Goal: Transaction & Acquisition: Purchase product/service

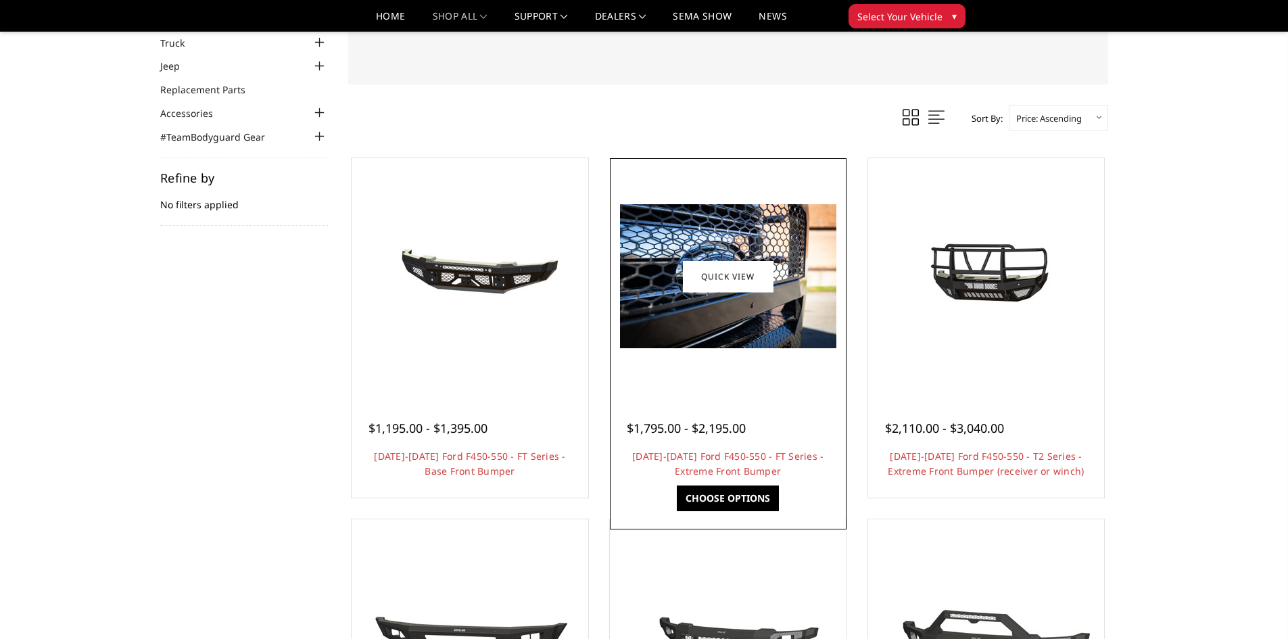
scroll to position [135, 0]
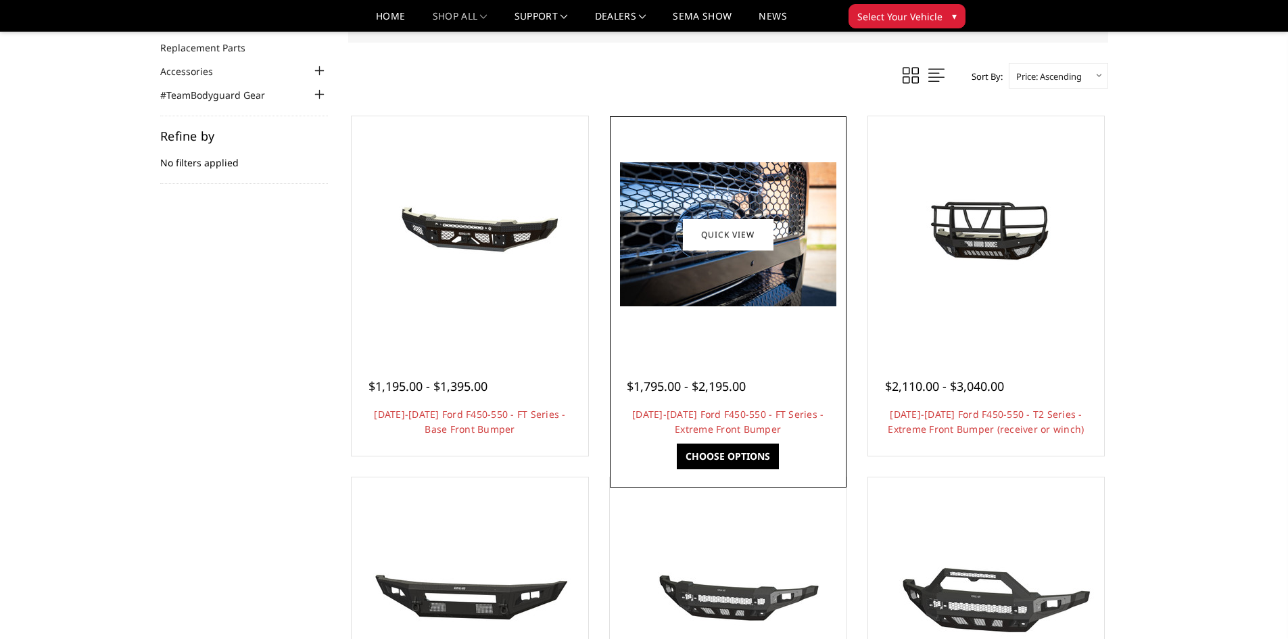
click at [741, 456] on link "Choose Options" at bounding box center [728, 457] width 102 height 26
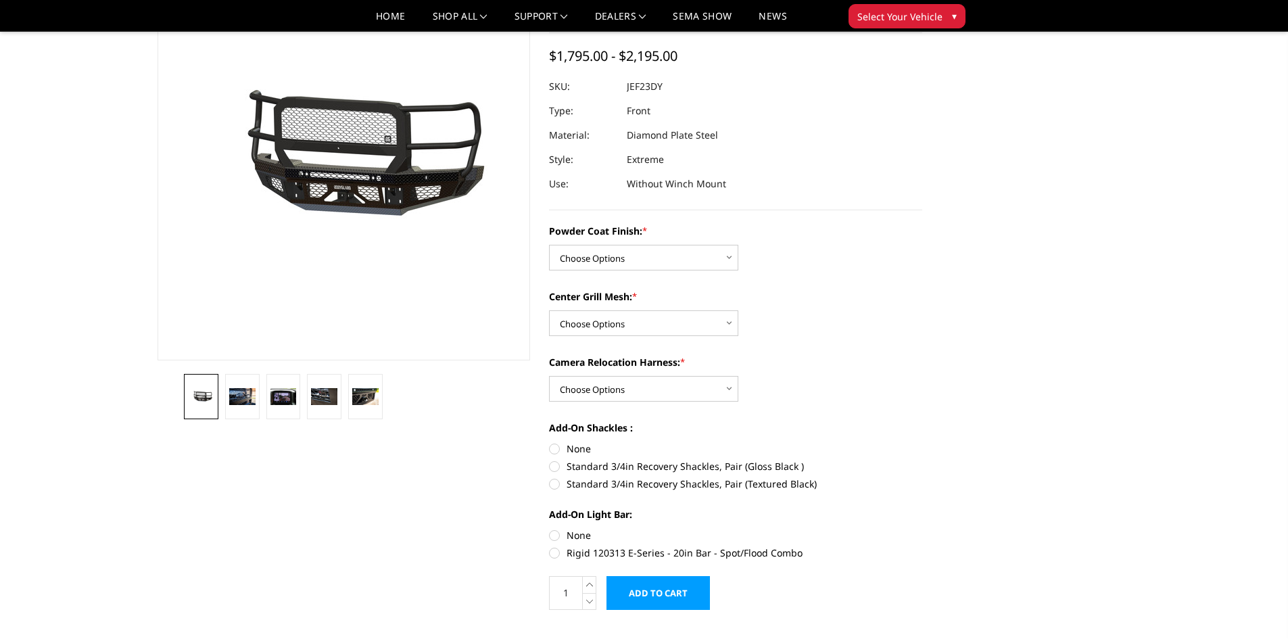
scroll to position [135, 0]
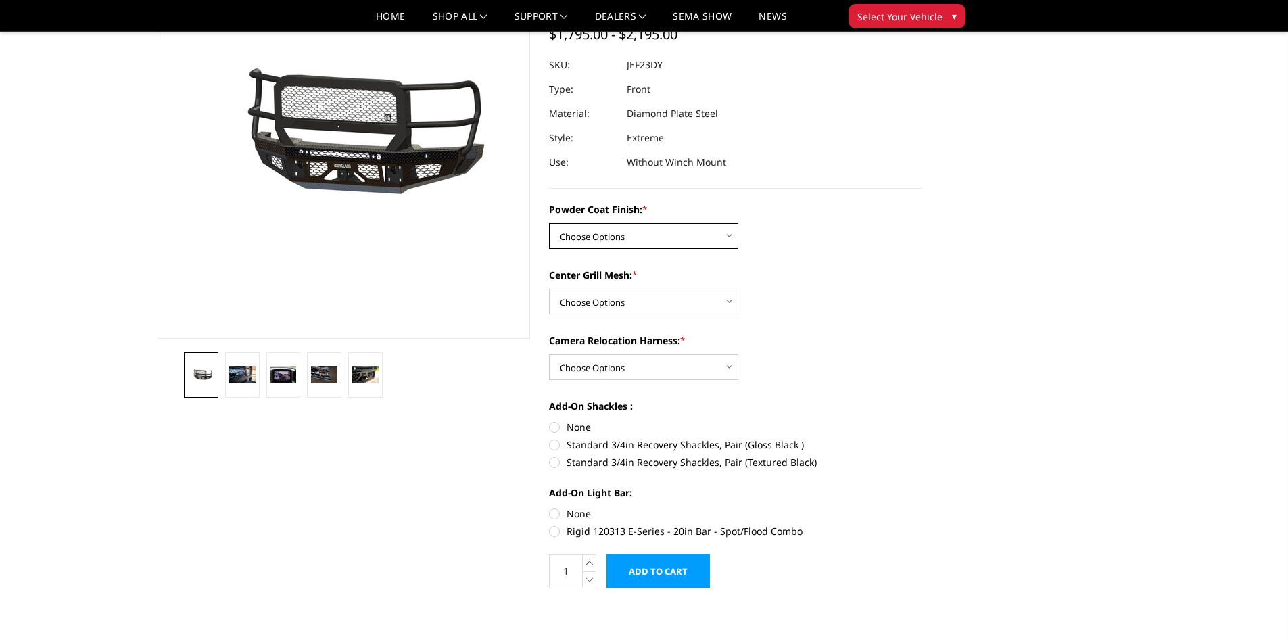
click at [726, 242] on select "Choose Options Bare Metal Gloss Black Powder Coat Textured Black Powder Coat" at bounding box center [643, 236] width 189 height 26
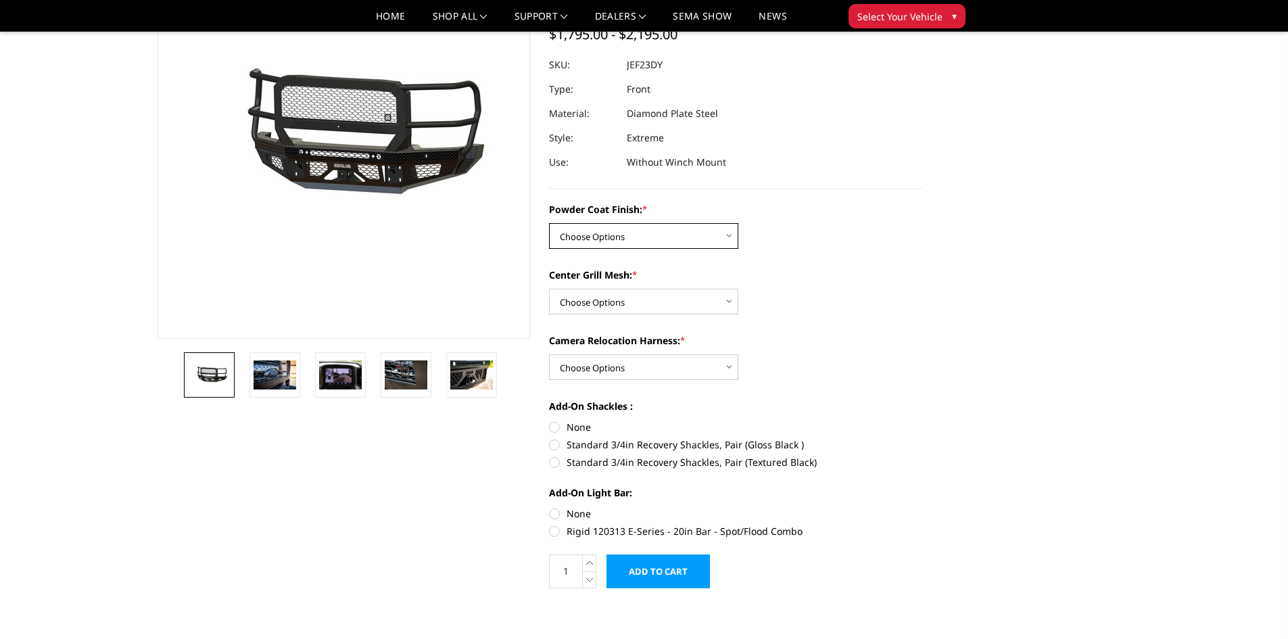
select select "3272"
click at [549, 223] on select "Choose Options Bare Metal Gloss Black Powder Coat Textured Black Powder Coat" at bounding box center [643, 236] width 189 height 26
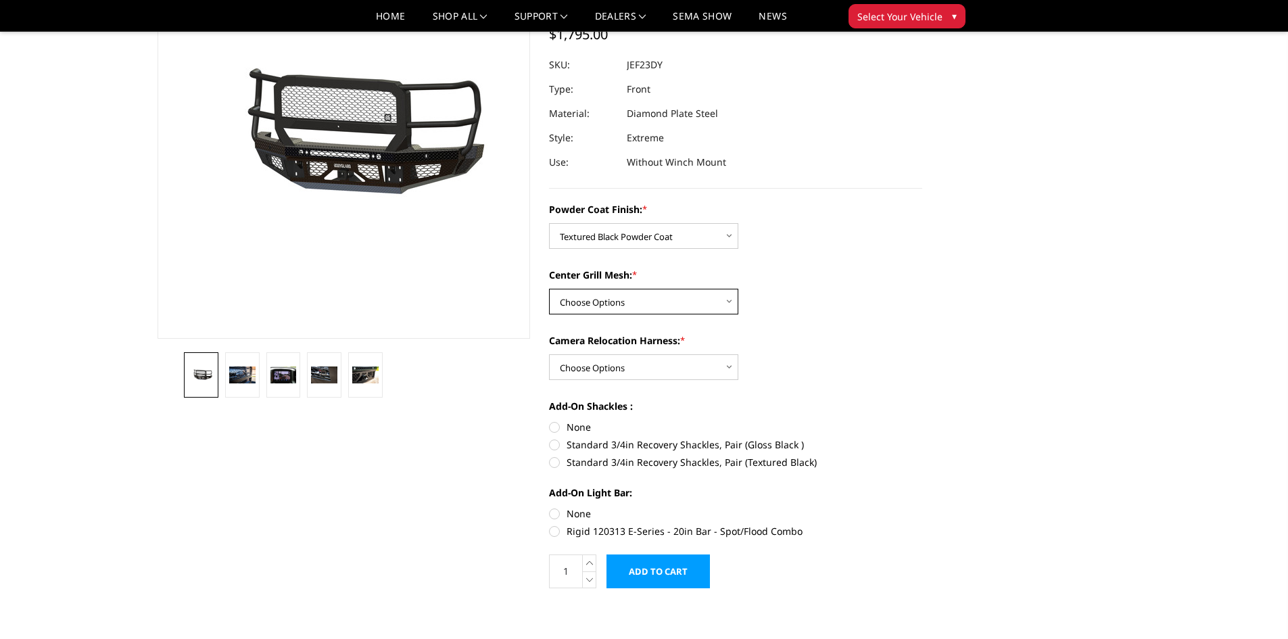
click at [637, 306] on select "Choose Options WITH Expanded Metal in Center Grill WITHOUT Expanded Metal in Ce…" at bounding box center [643, 302] width 189 height 26
select select "3273"
click at [549, 289] on select "Choose Options WITH Expanded Metal in Center Grill WITHOUT Expanded Metal in Ce…" at bounding box center [643, 302] width 189 height 26
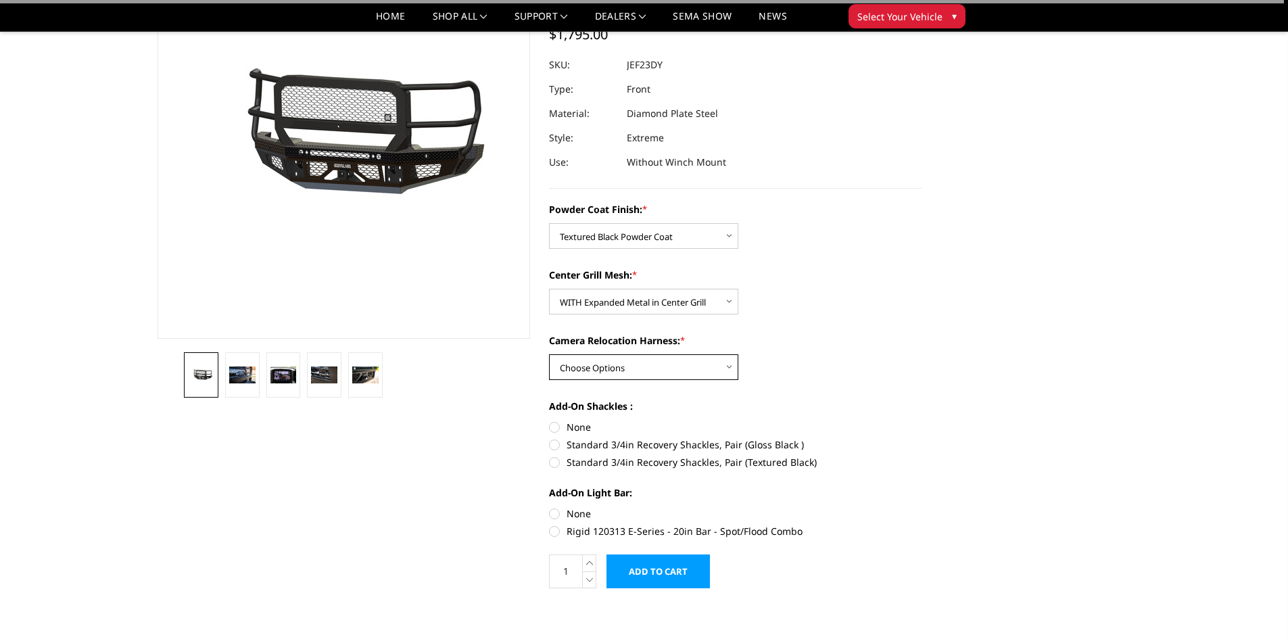
click at [681, 366] on select "Choose Options WITH Camera Relocation Harness WITHOUT Camera Relocation Harness" at bounding box center [643, 367] width 189 height 26
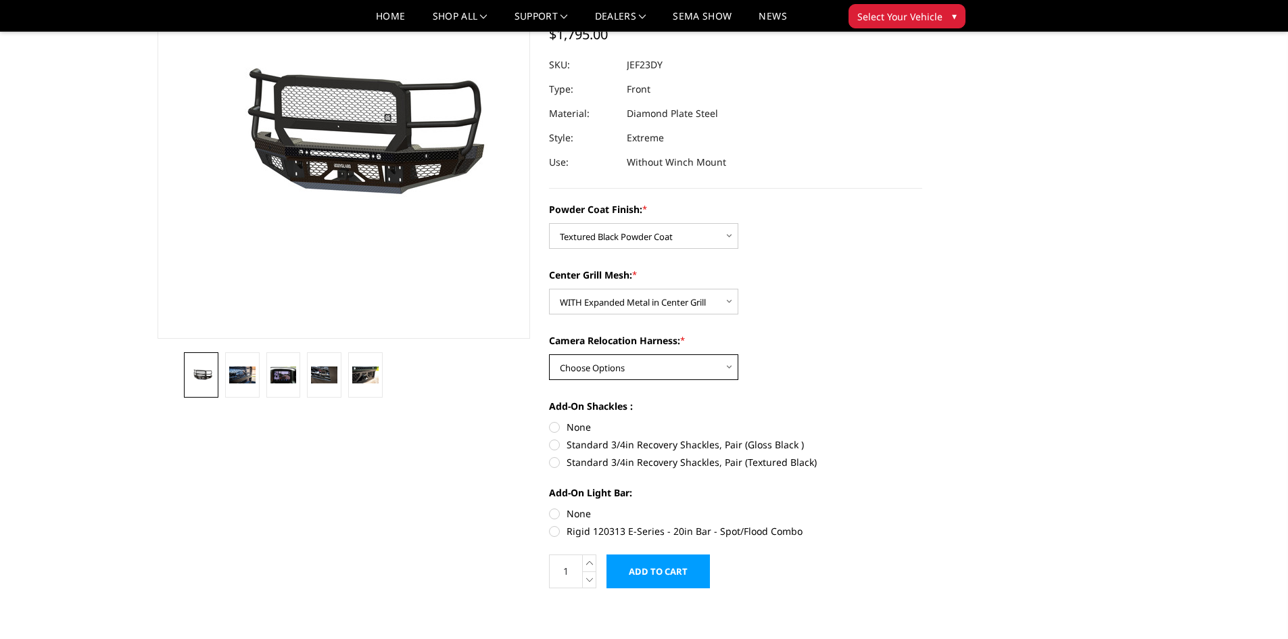
select select "3276"
click at [549, 354] on select "Choose Options WITH Camera Relocation Harness WITHOUT Camera Relocation Harness" at bounding box center [643, 367] width 189 height 26
click at [583, 462] on label "Standard 3/4in Recovery Shackles, Pair (Textured Black)" at bounding box center [735, 462] width 373 height 14
click at [922, 438] on input "Standard 3/4in Recovery Shackles, Pair (Textured Black)" at bounding box center [922, 437] width 1 height 1
radio input "true"
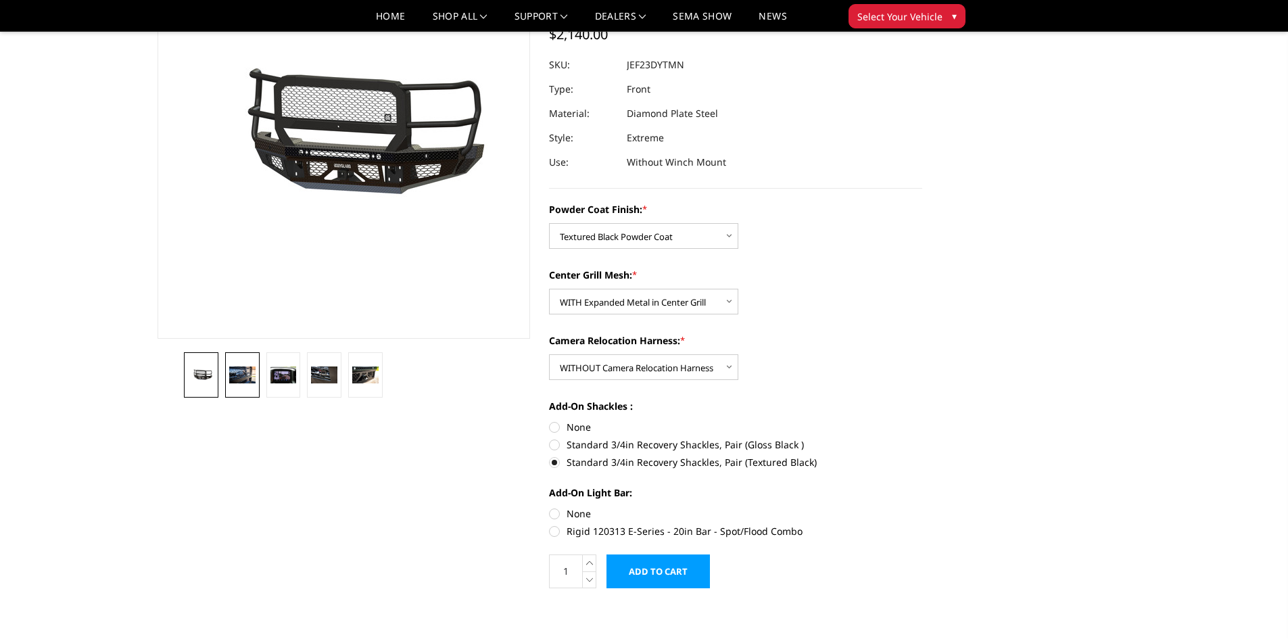
click at [256, 381] on link at bounding box center [242, 374] width 34 height 45
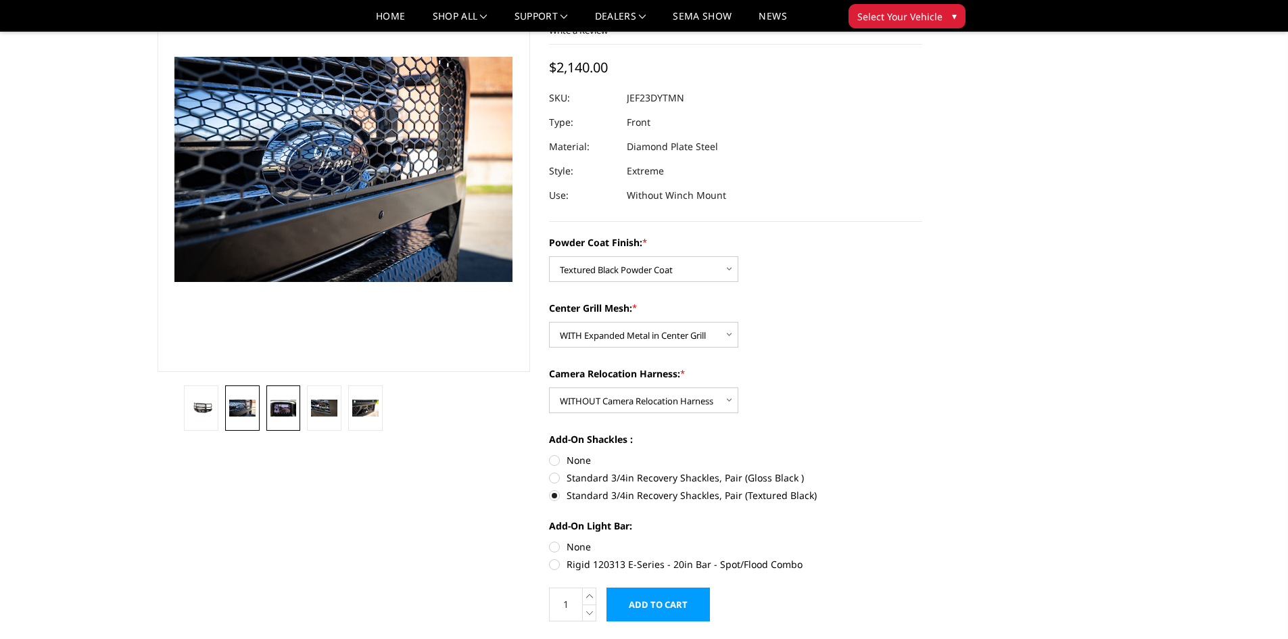
click at [281, 414] on img at bounding box center [283, 409] width 26 height 18
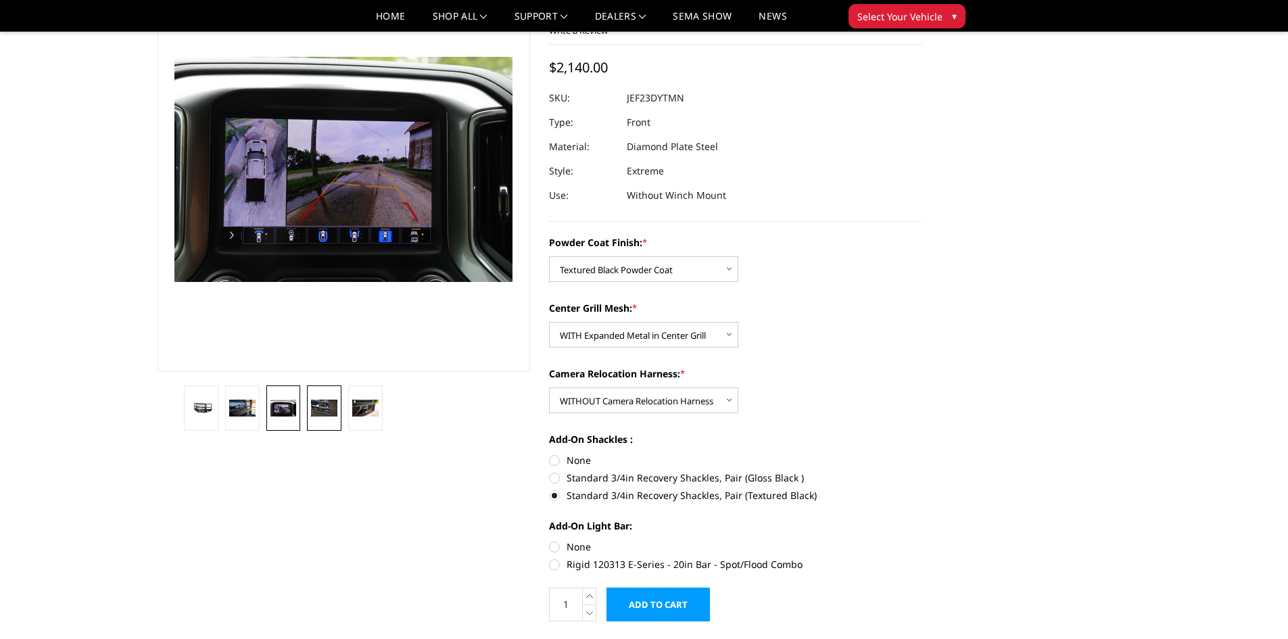
click at [339, 416] on link at bounding box center [324, 407] width 34 height 45
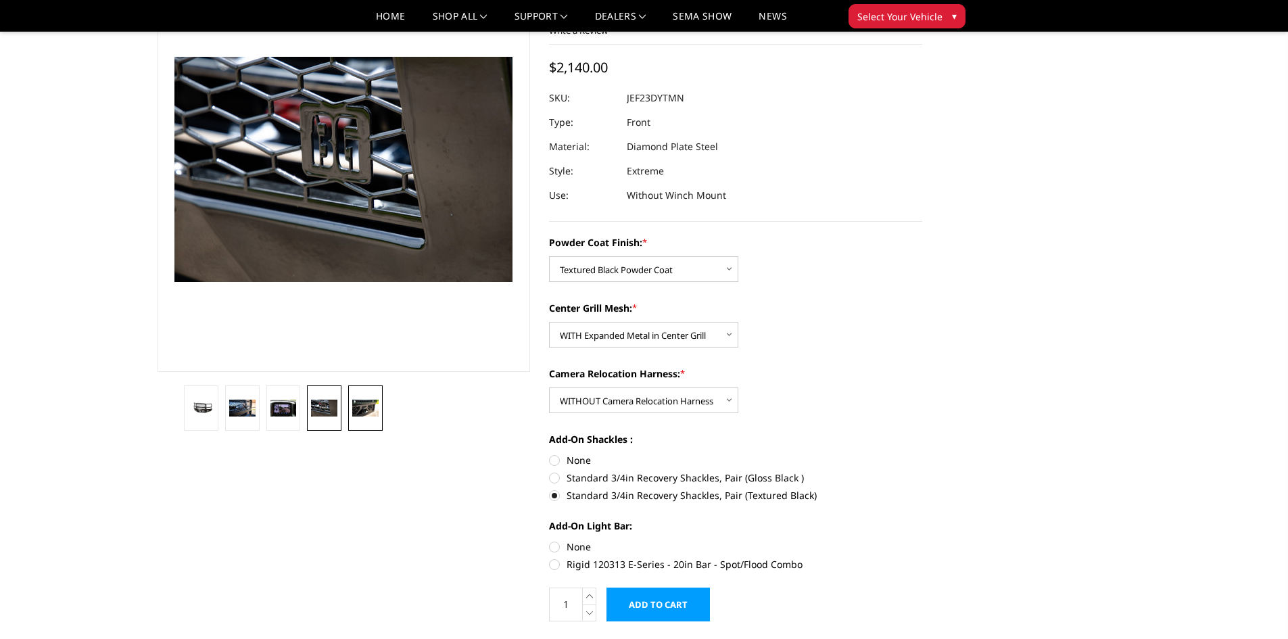
click at [359, 414] on img at bounding box center [365, 409] width 26 height 18
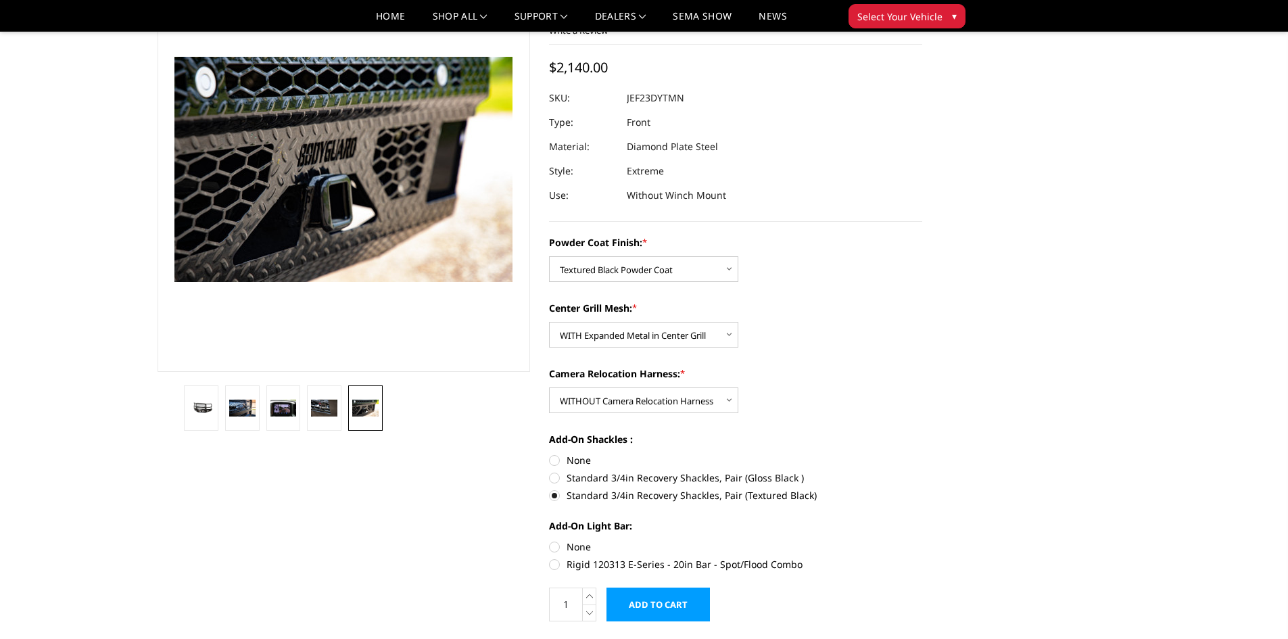
click at [573, 545] on label "None" at bounding box center [735, 547] width 373 height 14
click at [550, 540] on input "None" at bounding box center [549, 540] width 1 height 1
radio input "true"
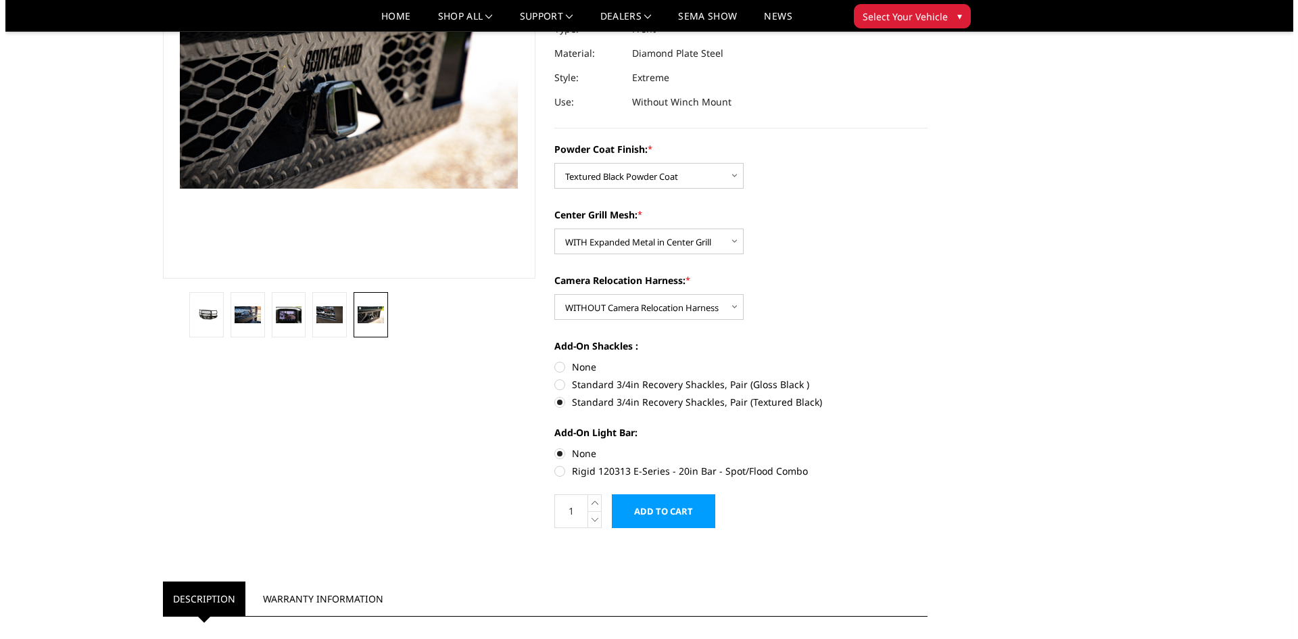
scroll to position [237, 0]
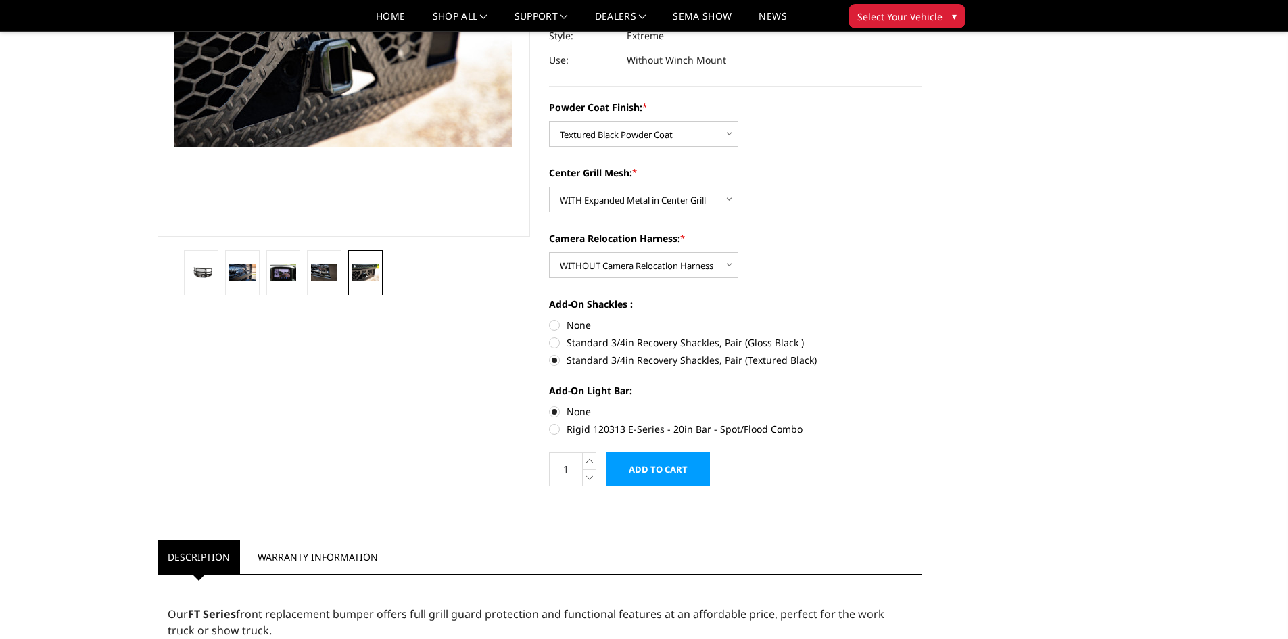
click at [680, 481] on input "Add to Cart" at bounding box center [658, 469] width 103 height 34
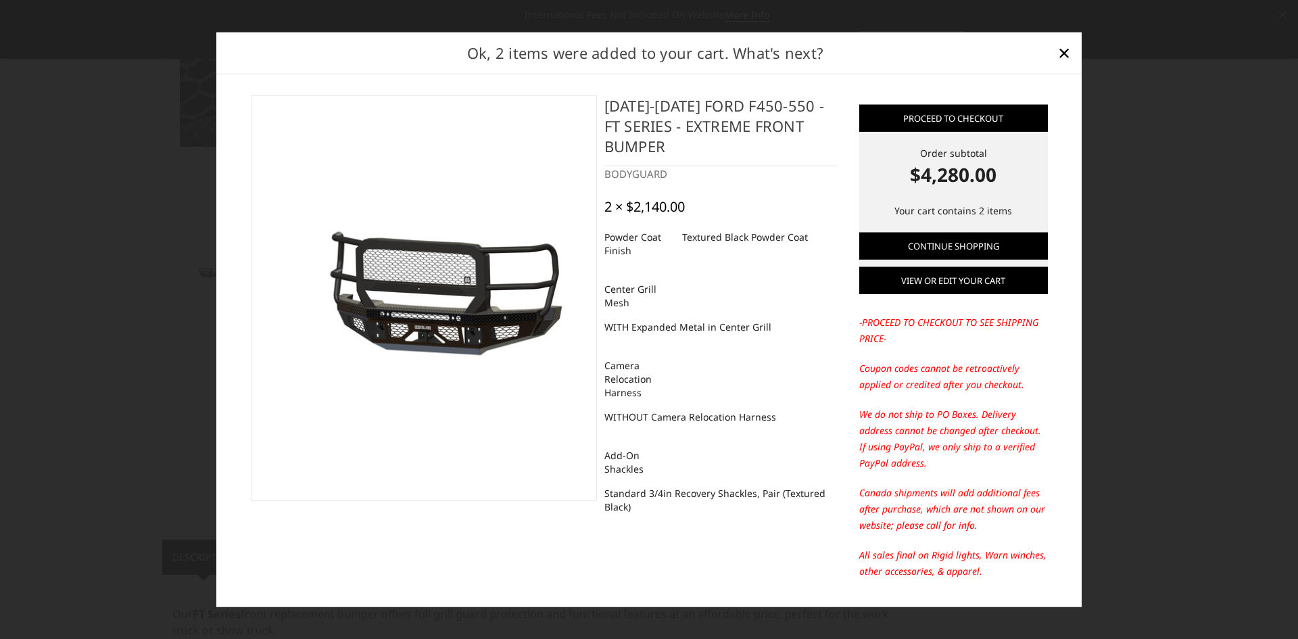
click at [913, 285] on link "View or edit your cart" at bounding box center [953, 280] width 189 height 27
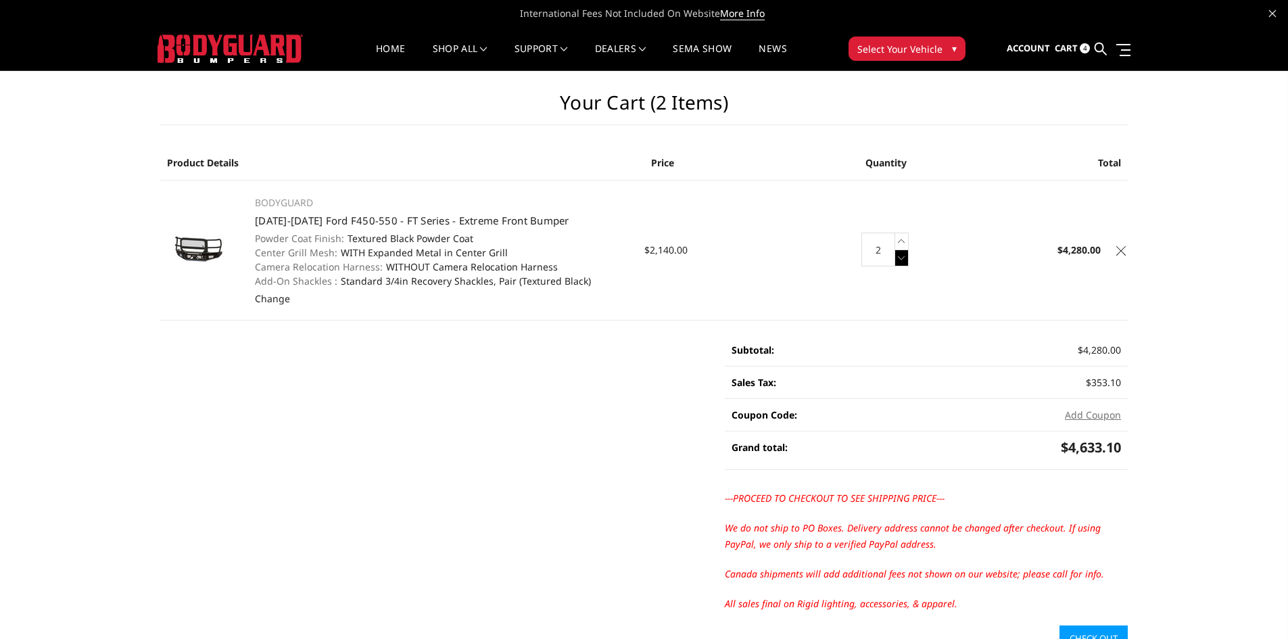
click at [899, 258] on icon at bounding box center [902, 257] width 14 height 17
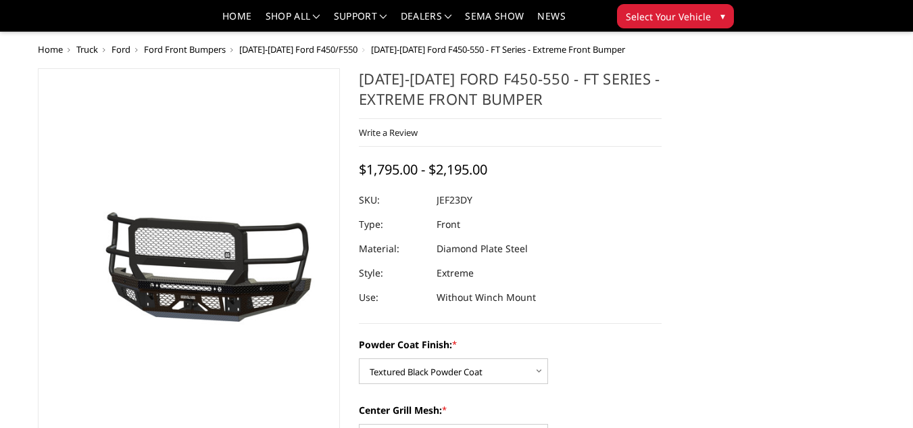
select select "3272"
select select "3273"
select select "3276"
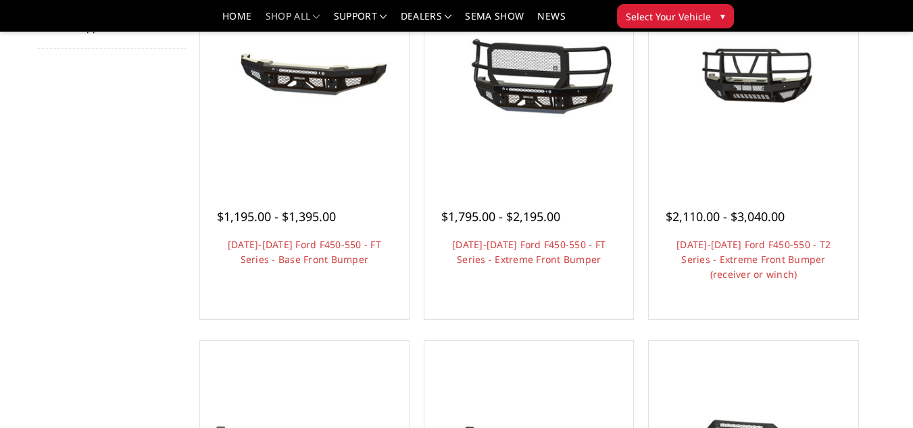
scroll to position [203, 0]
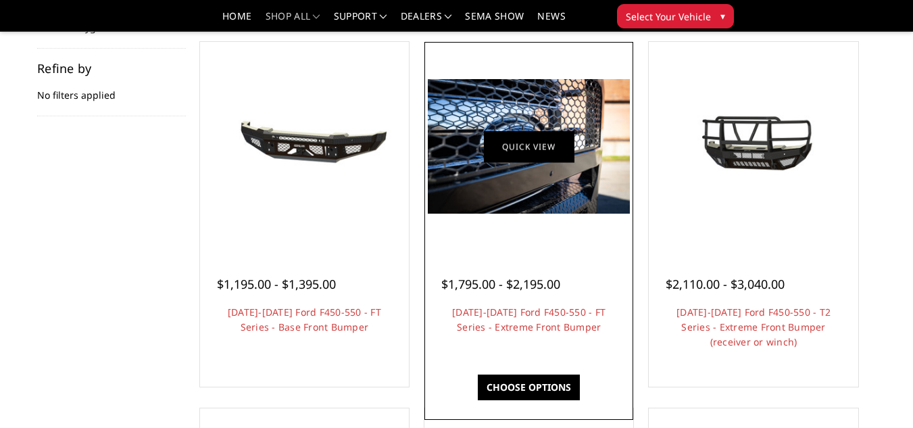
click at [504, 162] on link "Quick view" at bounding box center [529, 146] width 91 height 32
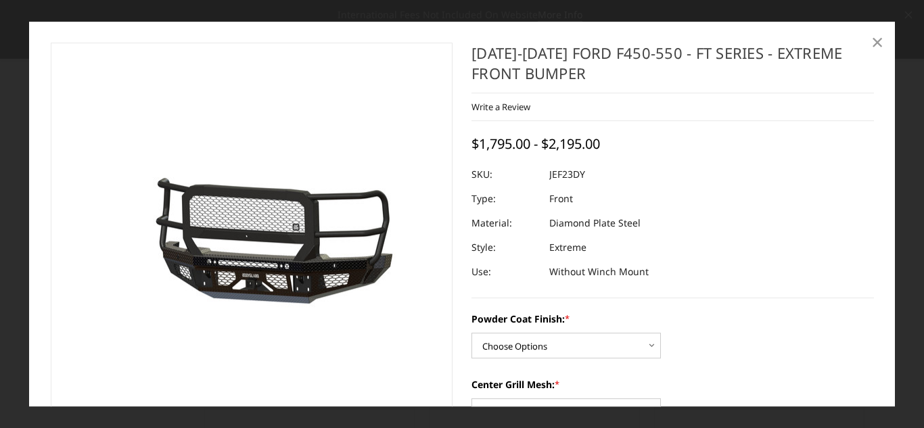
click at [877, 45] on span "×" at bounding box center [877, 41] width 12 height 29
